Goal: Information Seeking & Learning: Learn about a topic

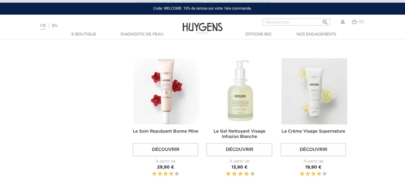
scroll to position [433, 0]
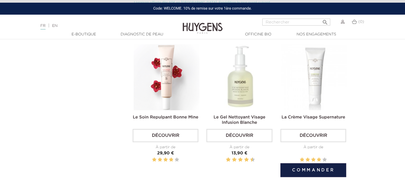
click at [321, 89] on img at bounding box center [314, 77] width 66 height 66
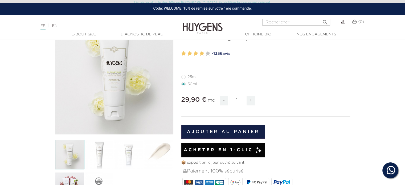
scroll to position [52, 0]
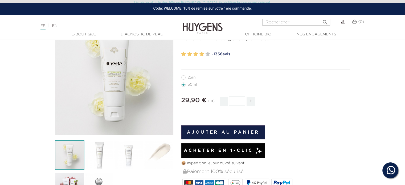
click at [189, 75] on label32"] "25ml" at bounding box center [192, 77] width 22 height 4
radio input "true"
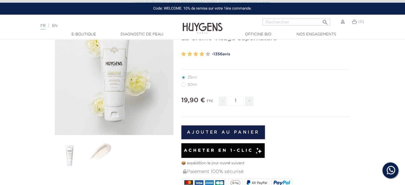
click at [185, 83] on label4"] "50ml" at bounding box center [192, 84] width 22 height 4
radio input "true"
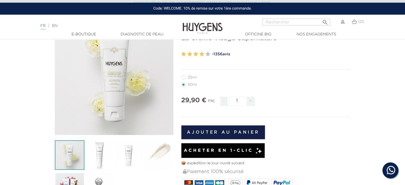
click at [194, 76] on label32"] "25ml" at bounding box center [192, 77] width 22 height 4
radio input "true"
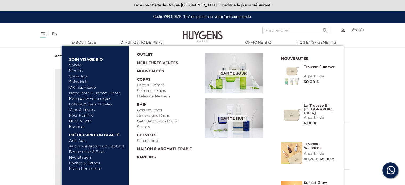
click at [77, 86] on link "Crèmes visage" at bounding box center [97, 88] width 56 height 6
